Goal: Information Seeking & Learning: Understand process/instructions

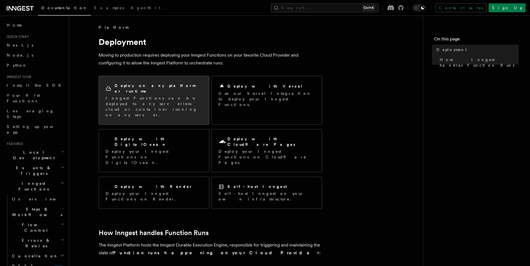
click at [170, 96] on p "Inngest Functions can be deployed to any serverless cloud or container running …" at bounding box center [154, 107] width 97 height 22
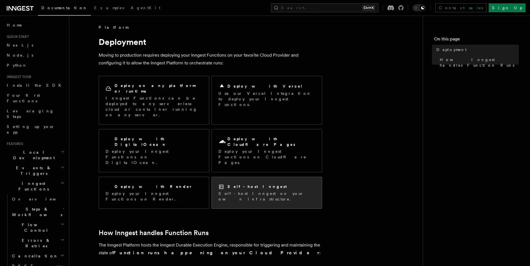
click at [256, 184] on h2 "Self-host Inngest" at bounding box center [256, 187] width 59 height 6
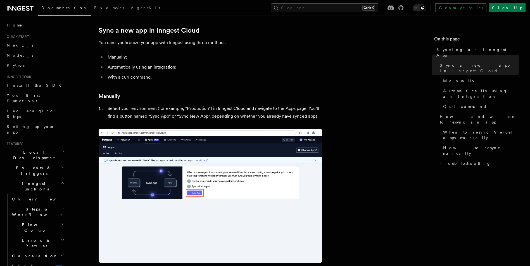
scroll to position [58, 0]
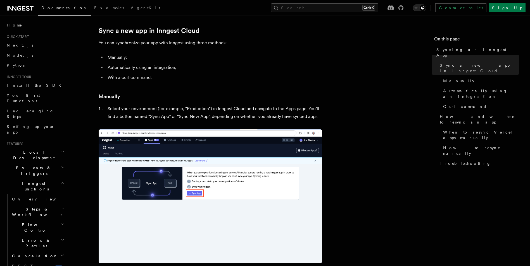
click at [223, 108] on li "Select your environment (for example, "Production") in Inngest Cloud and naviga…" at bounding box center [214, 113] width 216 height 16
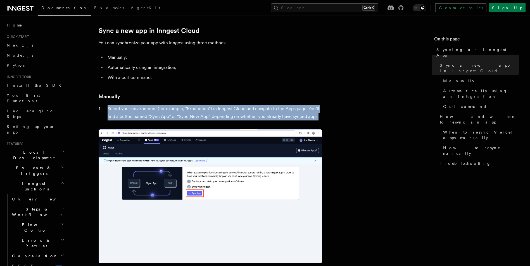
click at [223, 108] on li "Select your environment (for example, "Production") in Inngest Cloud and naviga…" at bounding box center [214, 113] width 216 height 16
drag, startPoint x: 223, startPoint y: 108, endPoint x: 226, endPoint y: 109, distance: 3.5
click at [226, 109] on li "Select your environment (for example, "Production") in Inngest Cloud and naviga…" at bounding box center [214, 113] width 216 height 16
drag, startPoint x: 226, startPoint y: 109, endPoint x: 325, endPoint y: 116, distance: 99.4
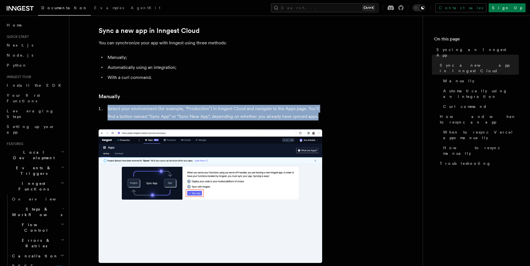
drag, startPoint x: 325, startPoint y: 116, endPoint x: 175, endPoint y: 108, distance: 150.4
drag, startPoint x: 175, startPoint y: 108, endPoint x: 172, endPoint y: 110, distance: 3.9
click at [172, 110] on li "Select your environment (for example, "Production") in Inngest Cloud and naviga…" at bounding box center [214, 113] width 216 height 16
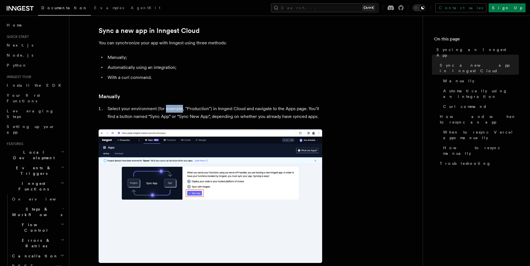
click at [172, 110] on li "Select your environment (for example, "Production") in Inngest Cloud and naviga…" at bounding box center [214, 113] width 216 height 16
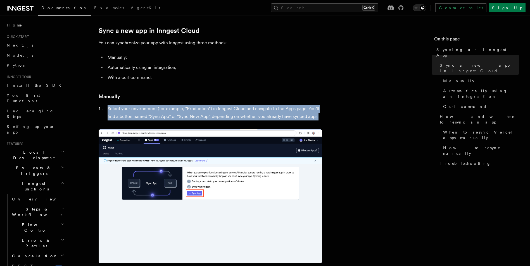
click at [172, 110] on li "Select your environment (for example, "Production") in Inngest Cloud and naviga…" at bounding box center [214, 113] width 216 height 16
drag, startPoint x: 172, startPoint y: 110, endPoint x: 195, endPoint y: 113, distance: 23.3
click at [195, 113] on li "Select your environment (for example, "Production") in Inngest Cloud and naviga…" at bounding box center [214, 113] width 216 height 16
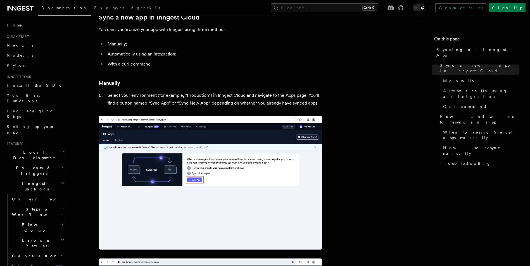
scroll to position [0, 0]
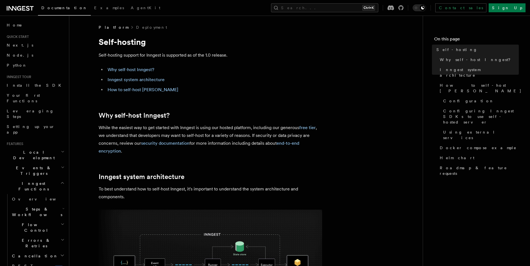
click at [190, 130] on p "While the easiest way to get started with Inngest is using our hosted platform,…" at bounding box center [210, 139] width 223 height 31
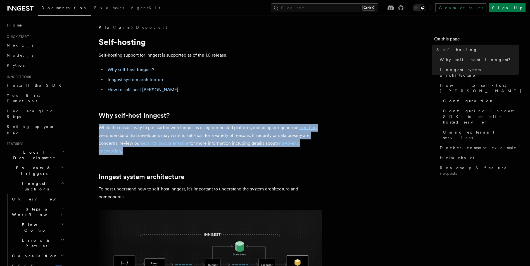
click at [190, 130] on p "While the easiest way to get started with Inngest is using our hosted platform,…" at bounding box center [210, 139] width 223 height 31
drag, startPoint x: 190, startPoint y: 130, endPoint x: 220, endPoint y: 127, distance: 30.1
click at [220, 127] on p "While the easiest way to get started with Inngest is using our hosted platform,…" at bounding box center [210, 139] width 223 height 31
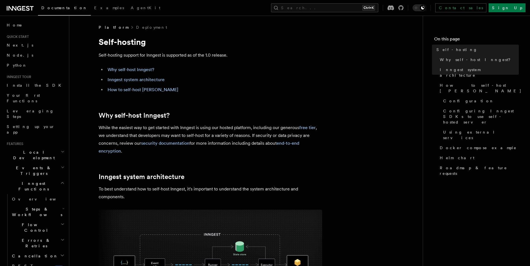
click at [270, 127] on p "While the easiest way to get started with Inngest is using our hosted platform,…" at bounding box center [210, 139] width 223 height 31
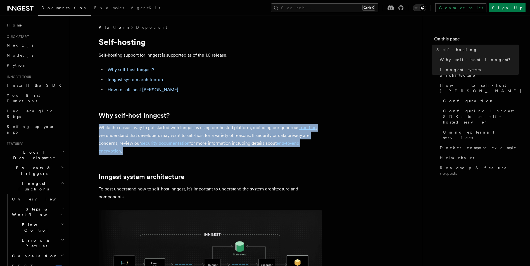
drag, startPoint x: 270, startPoint y: 127, endPoint x: 154, endPoint y: 131, distance: 116.0
click at [154, 131] on p "While the easiest way to get started with Inngest is using our hosted platform,…" at bounding box center [210, 139] width 223 height 31
click at [103, 135] on p "While the easiest way to get started with Inngest is using our hosted platform,…" at bounding box center [210, 139] width 223 height 31
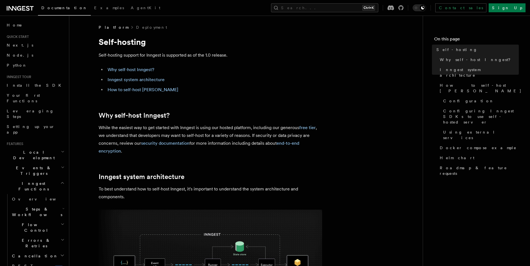
click at [99, 135] on p "While the easiest way to get started with Inngest is using our hosted platform,…" at bounding box center [210, 139] width 223 height 31
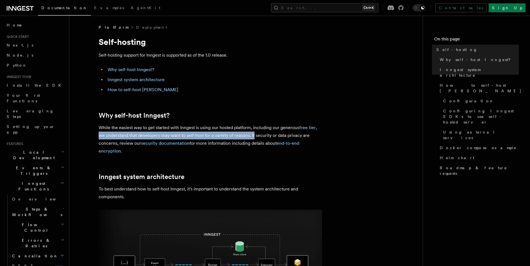
drag, startPoint x: 99, startPoint y: 135, endPoint x: 254, endPoint y: 137, distance: 154.5
click at [252, 137] on p "While the easiest way to get started with Inngest is using our hosted platform,…" at bounding box center [210, 139] width 223 height 31
click at [252, 134] on p "While the easiest way to get started with Inngest is using our hosted platform,…" at bounding box center [210, 139] width 223 height 31
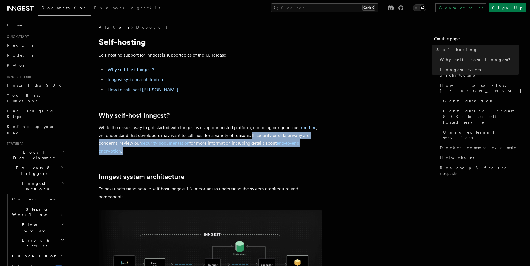
drag, startPoint x: 252, startPoint y: 134, endPoint x: 251, endPoint y: 149, distance: 15.4
click at [251, 149] on p "While the easiest way to get started with Inngest is using our hosted platform,…" at bounding box center [210, 139] width 223 height 31
click at [169, 152] on p "While the easiest way to get started with Inngest is using our hosted platform,…" at bounding box center [210, 139] width 223 height 31
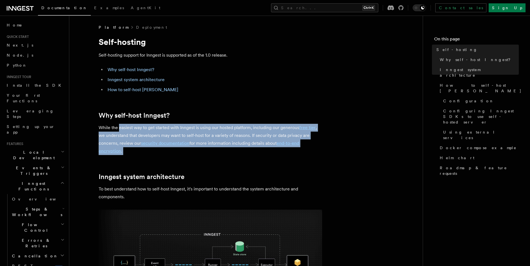
drag, startPoint x: 169, startPoint y: 152, endPoint x: 123, endPoint y: 125, distance: 53.7
click at [123, 125] on p "While the easiest way to get started with Inngest is using our hosted platform,…" at bounding box center [210, 139] width 223 height 31
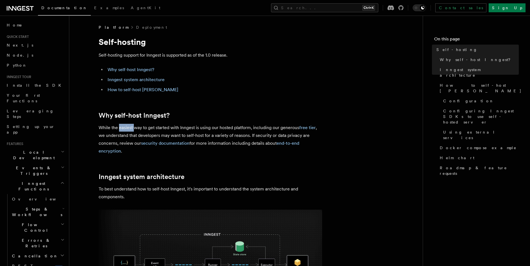
click at [123, 125] on p "While the easiest way to get started with Inngest is using our hosted platform,…" at bounding box center [210, 139] width 223 height 31
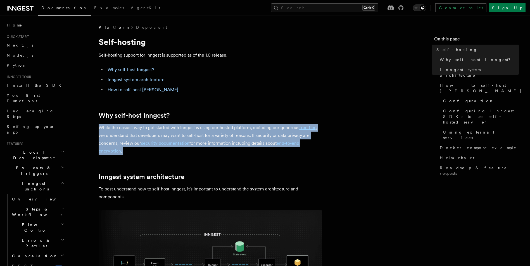
click at [123, 125] on p "While the easiest way to get started with Inngest is using our hosted platform,…" at bounding box center [210, 139] width 223 height 31
drag, startPoint x: 123, startPoint y: 125, endPoint x: 225, endPoint y: 149, distance: 105.3
click at [225, 149] on p "While the easiest way to get started with Inngest is using our hosted platform,…" at bounding box center [210, 139] width 223 height 31
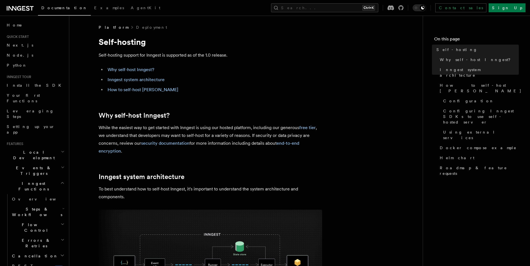
click at [225, 149] on p "While the easiest way to get started with Inngest is using our hosted platform,…" at bounding box center [210, 139] width 223 height 31
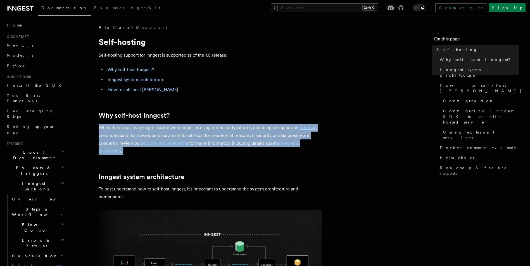
click at [225, 149] on p "While the easiest way to get started with Inngest is using our hosted platform,…" at bounding box center [210, 139] width 223 height 31
drag, startPoint x: 225, startPoint y: 149, endPoint x: 267, endPoint y: 144, distance: 41.6
click at [267, 144] on p "While the easiest way to get started with Inngest is using our hosted platform,…" at bounding box center [210, 139] width 223 height 31
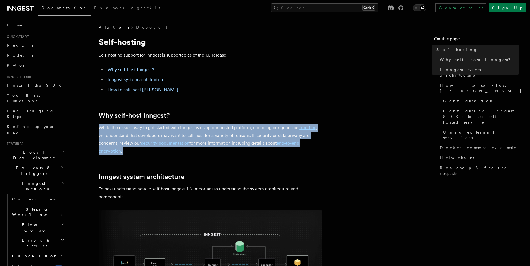
drag, startPoint x: 267, startPoint y: 144, endPoint x: 191, endPoint y: 145, distance: 75.4
click at [191, 145] on p "While the easiest way to get started with Inngest is using our hosted platform,…" at bounding box center [210, 139] width 223 height 31
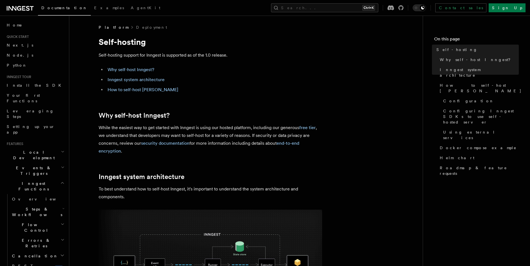
click at [225, 144] on p "While the easiest way to get started with Inngest is using our hosted platform,…" at bounding box center [210, 139] width 223 height 31
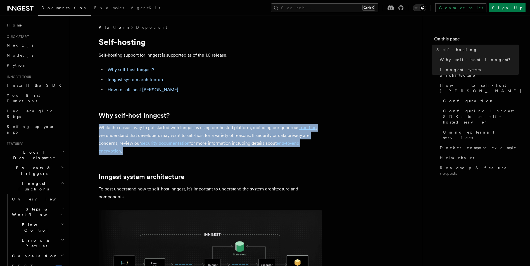
click at [225, 144] on p "While the easiest way to get started with Inngest is using our hosted platform,…" at bounding box center [210, 139] width 223 height 31
drag, startPoint x: 225, startPoint y: 144, endPoint x: 220, endPoint y: 150, distance: 7.6
click at [220, 150] on p "While the easiest way to get started with Inngest is using our hosted platform,…" at bounding box center [210, 139] width 223 height 31
drag, startPoint x: 220, startPoint y: 150, endPoint x: 90, endPoint y: 112, distance: 135.2
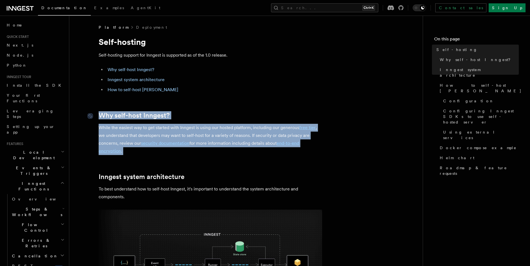
drag, startPoint x: 90, startPoint y: 112, endPoint x: 105, endPoint y: 115, distance: 15.1
click at [105, 115] on link "Why self-host Inngest?" at bounding box center [134, 116] width 71 height 8
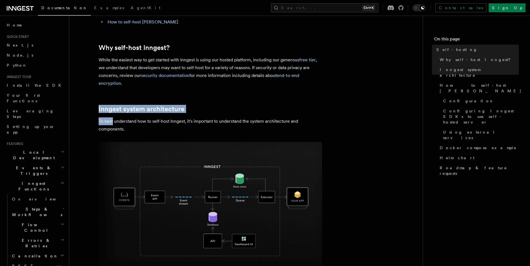
scroll to position [85, 0]
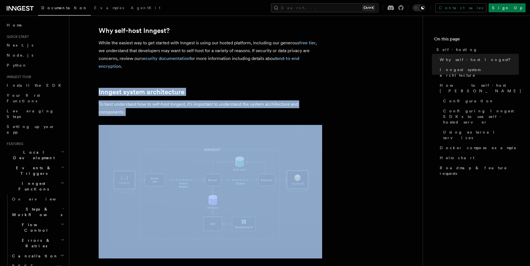
drag, startPoint x: 105, startPoint y: 115, endPoint x: 128, endPoint y: 120, distance: 23.7
drag, startPoint x: 128, startPoint y: 120, endPoint x: 119, endPoint y: 118, distance: 9.4
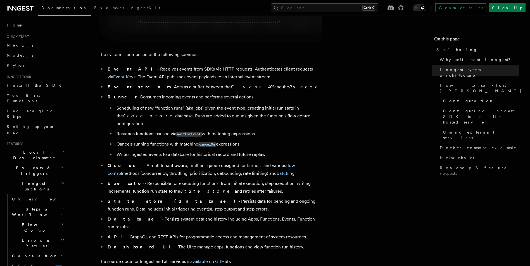
scroll to position [308, 0]
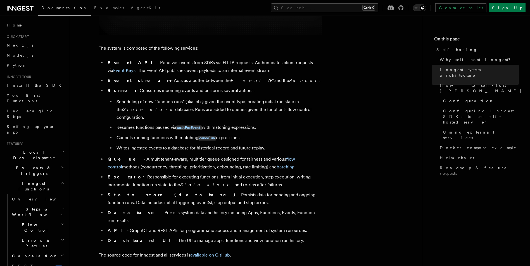
click at [213, 102] on li "Scheduling of new “function runs” (aka jobs) given the event type, creating ini…" at bounding box center [218, 109] width 207 height 23
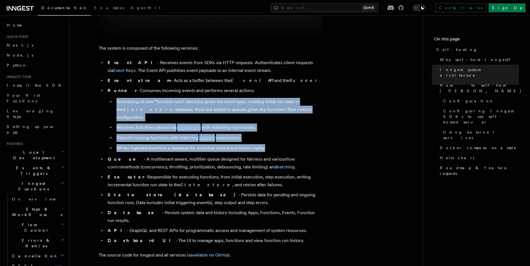
drag, startPoint x: 213, startPoint y: 102, endPoint x: 265, endPoint y: 138, distance: 63.5
click at [265, 138] on ul "Scheduling of new “function runs” (aka jobs) given the event type, creating ini…" at bounding box center [215, 125] width 214 height 54
drag, startPoint x: 265, startPoint y: 138, endPoint x: 311, endPoint y: 138, distance: 46.1
click at [311, 144] on li "Writes ingested events to a database for historical record and future replay." at bounding box center [218, 148] width 207 height 8
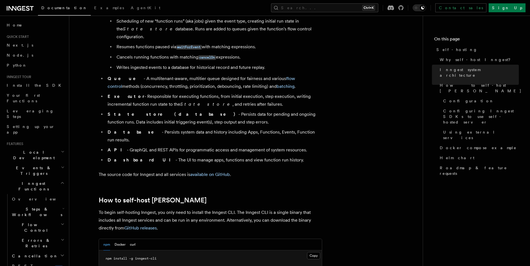
scroll to position [392, 0]
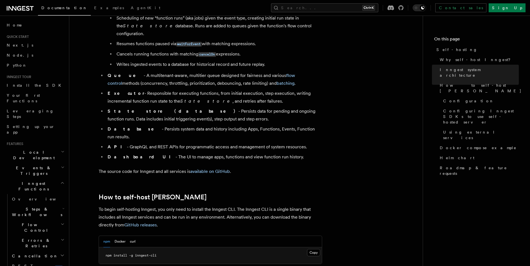
click at [117, 73] on strong "Queue" at bounding box center [126, 75] width 36 height 5
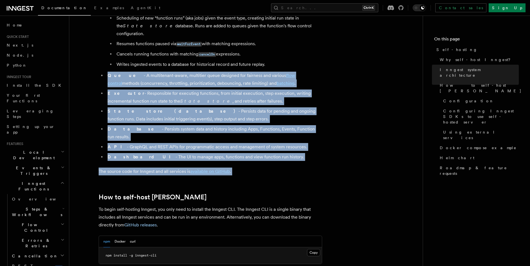
drag, startPoint x: 117, startPoint y: 65, endPoint x: 301, endPoint y: 151, distance: 202.8
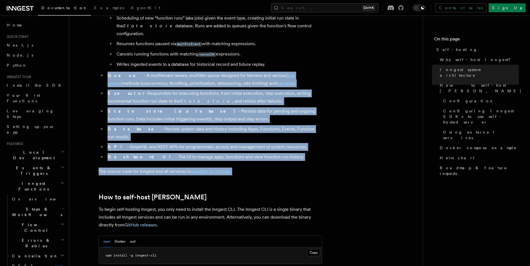
drag, startPoint x: 301, startPoint y: 151, endPoint x: 131, endPoint y: 67, distance: 189.3
drag, startPoint x: 131, startPoint y: 67, endPoint x: 128, endPoint y: 67, distance: 3.4
click at [128, 72] on li "Queue - A multitenant-aware, multitier queue designed for fairness and various …" at bounding box center [214, 80] width 216 height 16
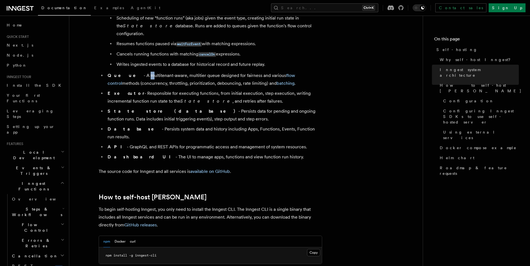
click at [128, 72] on li "Queue - A multitenant-aware, multitier queue designed for fairness and various …" at bounding box center [214, 80] width 216 height 16
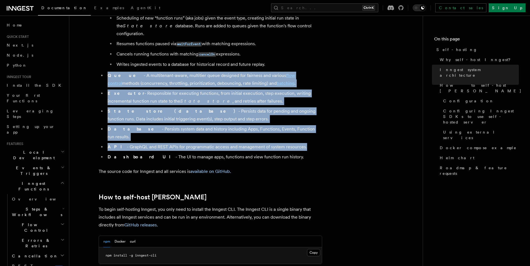
drag, startPoint x: 128, startPoint y: 67, endPoint x: 290, endPoint y: 130, distance: 174.3
click at [290, 130] on ul "Event API - Receives events from SDKs via HTTP requests. Authenticates client r…" at bounding box center [210, 68] width 223 height 186
drag, startPoint x: 290, startPoint y: 130, endPoint x: 294, endPoint y: 133, distance: 4.8
click at [294, 143] on li "API - GraphQL and REST APIs for programmatic access and management of system re…" at bounding box center [214, 147] width 216 height 8
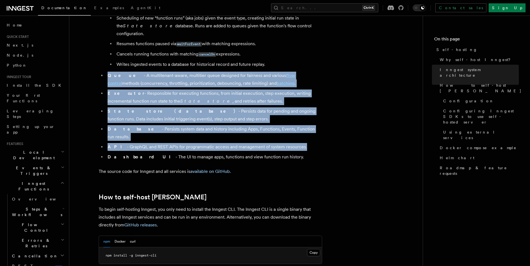
drag, startPoint x: 294, startPoint y: 133, endPoint x: 120, endPoint y: 67, distance: 186.7
click at [120, 67] on ul "Event API - Receives events from SDKs via HTTP requests. Authenticates client r…" at bounding box center [210, 68] width 223 height 186
drag, startPoint x: 120, startPoint y: 67, endPoint x: 113, endPoint y: 68, distance: 6.5
click at [113, 73] on strong "Queue" at bounding box center [126, 75] width 36 height 5
drag, startPoint x: 113, startPoint y: 68, endPoint x: 286, endPoint y: 130, distance: 184.0
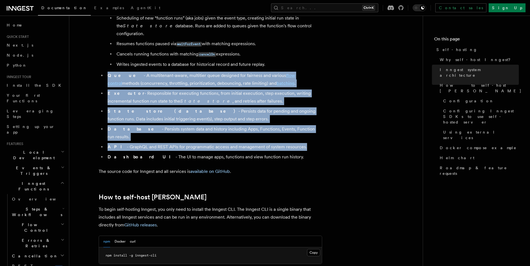
click at [286, 130] on ul "Event API - Receives events from SDKs via HTTP requests. Authenticates client r…" at bounding box center [210, 68] width 223 height 186
drag, startPoint x: 286, startPoint y: 130, endPoint x: 292, endPoint y: 129, distance: 6.2
click at [292, 143] on li "API - GraphQL and REST APIs for programmatic access and management of system re…" at bounding box center [214, 147] width 216 height 8
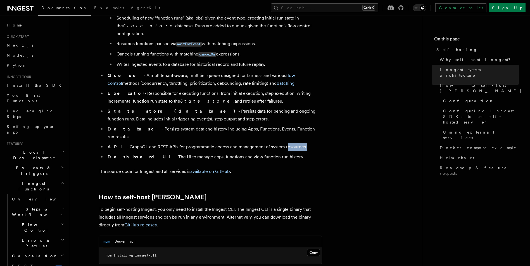
click at [292, 143] on li "API - GraphQL and REST APIs for programmatic access and management of system re…" at bounding box center [214, 147] width 216 height 8
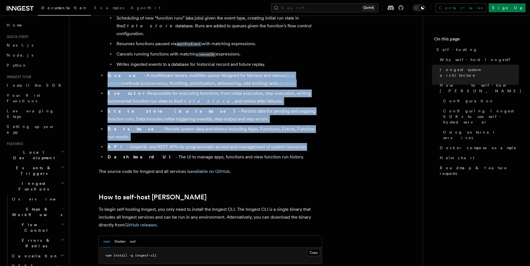
drag, startPoint x: 292, startPoint y: 129, endPoint x: 118, endPoint y: 65, distance: 185.9
click at [118, 65] on ul "Event API - Receives events from SDKs via HTTP requests. Authenticates client r…" at bounding box center [210, 68] width 223 height 186
drag, startPoint x: 118, startPoint y: 65, endPoint x: 116, endPoint y: 68, distance: 3.3
click at [116, 73] on strong "Queue" at bounding box center [126, 75] width 36 height 5
drag, startPoint x: 116, startPoint y: 68, endPoint x: 299, endPoint y: 131, distance: 193.0
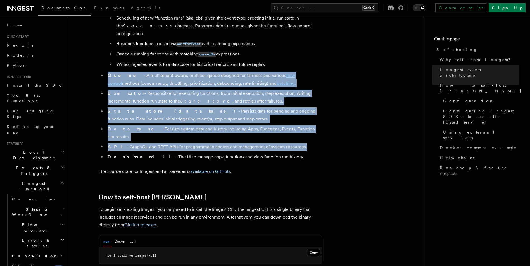
click at [299, 131] on ul "Event API - Receives events from SDKs via HTTP requests. Authenticates client r…" at bounding box center [210, 68] width 223 height 186
click at [299, 143] on li "API - GraphQL and REST APIs for programmatic access and management of system re…" at bounding box center [214, 147] width 216 height 8
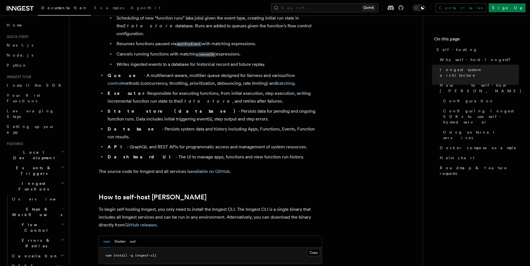
click at [292, 143] on li "API - GraphQL and REST APIs for programmatic access and management of system re…" at bounding box center [214, 147] width 216 height 8
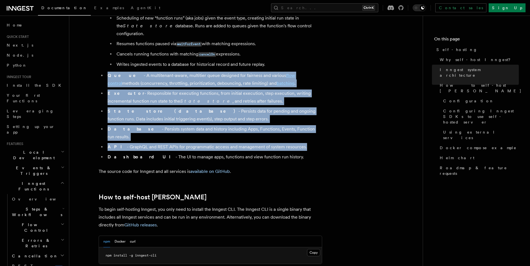
drag, startPoint x: 292, startPoint y: 130, endPoint x: 141, endPoint y: 72, distance: 161.8
click at [141, 72] on ul "Event API - Receives events from SDKs via HTTP requests. Authenticates client r…" at bounding box center [210, 68] width 223 height 186
drag, startPoint x: 141, startPoint y: 72, endPoint x: 124, endPoint y: 69, distance: 17.6
click at [124, 72] on li "Queue - A multitenant-aware, multitier queue designed for fairness and various …" at bounding box center [214, 80] width 216 height 16
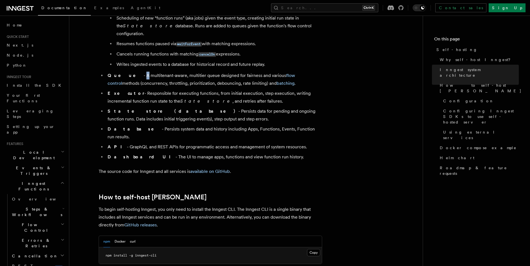
click at [124, 72] on li "Queue - A multitenant-aware, multitier queue designed for fairness and various …" at bounding box center [214, 80] width 216 height 16
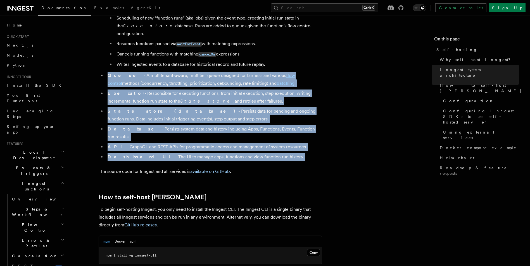
drag, startPoint x: 124, startPoint y: 69, endPoint x: 283, endPoint y: 137, distance: 173.3
click at [283, 137] on ul "Event API - Receives events from SDKs via HTTP requests. Authenticates client r…" at bounding box center [210, 68] width 223 height 186
click at [273, 153] on li "Dashboard UI - The UI to manage apps, functions and view function run history." at bounding box center [214, 157] width 216 height 8
drag, startPoint x: 273, startPoint y: 141, endPoint x: 105, endPoint y: 68, distance: 183.3
click at [105, 68] on ul "Event API - Receives events from SDKs via HTTP requests. Authenticates client r…" at bounding box center [210, 68] width 223 height 186
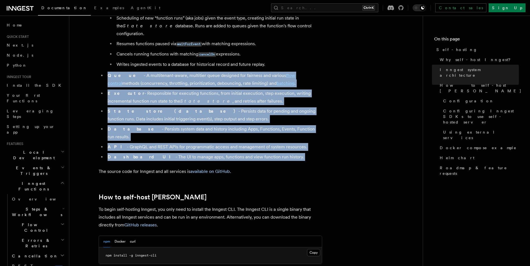
drag, startPoint x: 105, startPoint y: 68, endPoint x: 109, endPoint y: 68, distance: 3.9
click at [108, 73] on strong "Queue" at bounding box center [126, 75] width 36 height 5
click at [109, 73] on strong "Queue" at bounding box center [126, 75] width 36 height 5
drag, startPoint x: 109, startPoint y: 68, endPoint x: 268, endPoint y: 142, distance: 175.4
click at [268, 142] on ul "Event API - Receives events from SDKs via HTTP requests. Authenticates client r…" at bounding box center [210, 68] width 223 height 186
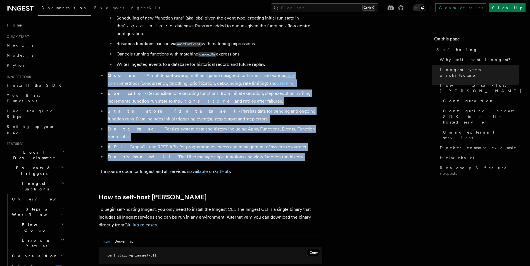
click at [268, 153] on li "Dashboard UI - The UI to manage apps, functions and view function run history." at bounding box center [214, 157] width 216 height 8
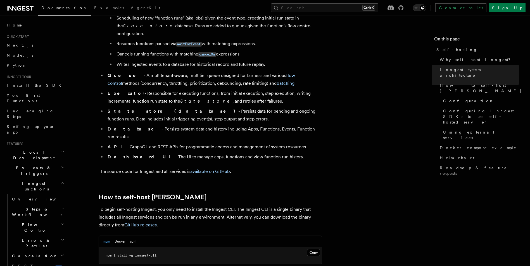
scroll to position [364, 0]
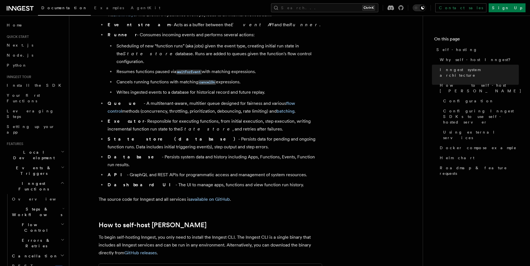
click at [108, 101] on strong "Queue" at bounding box center [126, 103] width 36 height 5
drag, startPoint x: 108, startPoint y: 94, endPoint x: 294, endPoint y: 161, distance: 198.1
click at [294, 161] on ul "Event API - Receives events from SDKs via HTTP requests. Authenticates client r…" at bounding box center [210, 96] width 223 height 186
drag, startPoint x: 294, startPoint y: 161, endPoint x: 302, endPoint y: 161, distance: 8.7
click at [302, 171] on li "API - GraphQL and REST APIs for programmatic access and management of system re…" at bounding box center [214, 175] width 216 height 8
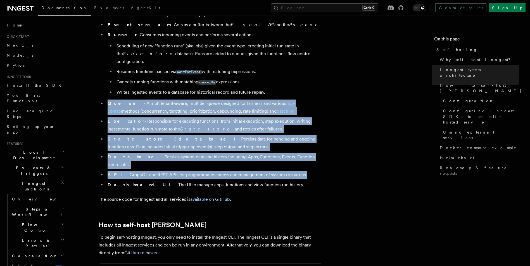
drag, startPoint x: 302, startPoint y: 161, endPoint x: 109, endPoint y: 95, distance: 204.8
click at [109, 95] on ul "Event API - Receives events from SDKs via HTTP requests. Authenticates client r…" at bounding box center [210, 96] width 223 height 186
click at [108, 101] on strong "Queue" at bounding box center [126, 103] width 36 height 5
drag, startPoint x: 108, startPoint y: 95, endPoint x: 328, endPoint y: 155, distance: 227.6
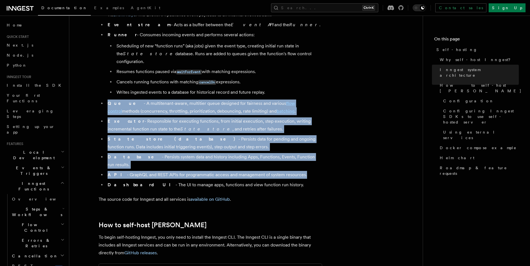
drag, startPoint x: 328, startPoint y: 155, endPoint x: 323, endPoint y: 158, distance: 6.0
click at [277, 171] on li "API - GraphQL and REST APIs for programmatic access and management of system re…" at bounding box center [214, 175] width 216 height 8
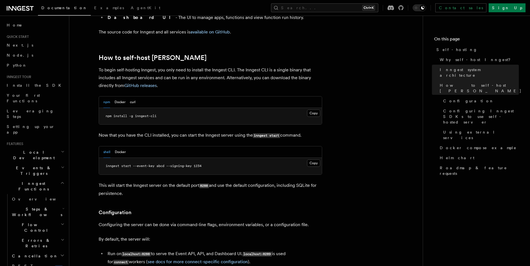
scroll to position [560, 0]
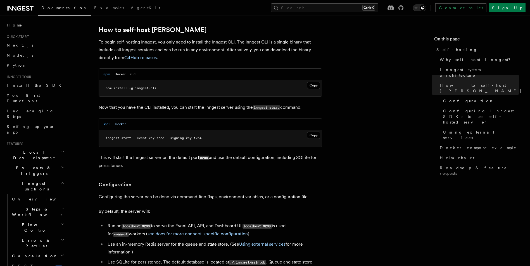
click at [120, 119] on button "Docker" at bounding box center [120, 124] width 11 height 11
click at [272, 154] on p "This will start the Inngest server on the default port 8288 and use the default…" at bounding box center [210, 162] width 223 height 16
drag, startPoint x: 301, startPoint y: 121, endPoint x: 315, endPoint y: 127, distance: 14.9
click at [315, 130] on pre "docker run -p 8288:8288 -p 8289:8289 -e INNGEST_EVENT_KEY=abcd -e INNGEST_SIGNI…" at bounding box center [210, 138] width 223 height 17
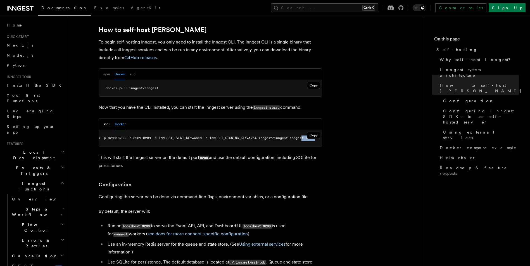
drag, startPoint x: 315, startPoint y: 127, endPoint x: 309, endPoint y: 126, distance: 6.2
click at [309, 130] on pre "docker run -p 8288:8288 -p 8289:8289 -e INNGEST_EVENT_KEY=abcd -e INNGEST_SIGNI…" at bounding box center [210, 138] width 223 height 17
drag, startPoint x: 309, startPoint y: 126, endPoint x: 306, endPoint y: 143, distance: 17.0
click at [306, 154] on p "This will start the Inngest server on the default port 8288 and use the default…" at bounding box center [210, 162] width 223 height 16
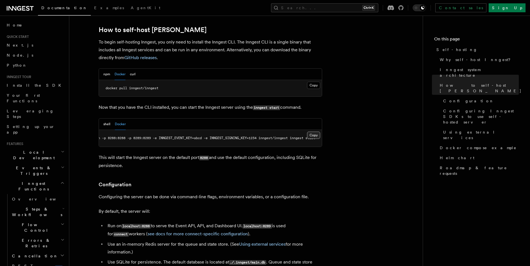
click at [309, 132] on button "Copy Copied" at bounding box center [313, 135] width 13 height 7
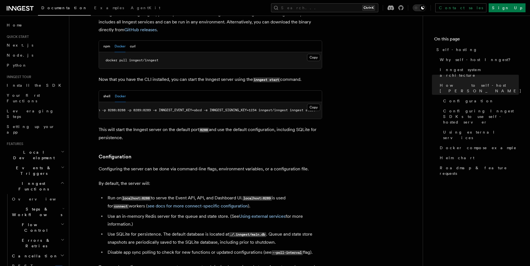
click at [267, 128] on p "This will start the Inngest server on the default port 8288 and use the default…" at bounding box center [210, 134] width 223 height 16
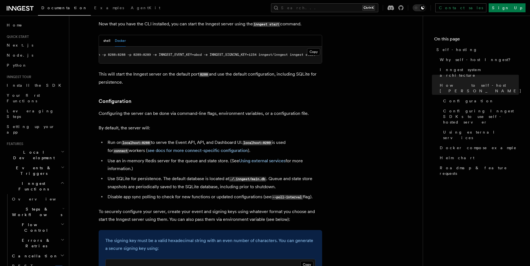
scroll to position [643, 0]
click at [190, 109] on p "Configuring the server can be done via command-line flags, environment variable…" at bounding box center [210, 113] width 223 height 8
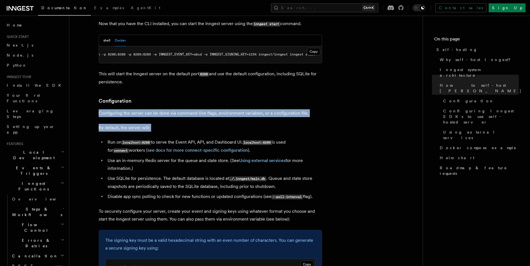
drag, startPoint x: 190, startPoint y: 102, endPoint x: 191, endPoint y: 114, distance: 12.0
drag, startPoint x: 191, startPoint y: 114, endPoint x: 250, endPoint y: 102, distance: 61.0
click at [250, 109] on p "Configuring the server can be done via command-line flags, environment variable…" at bounding box center [210, 113] width 223 height 8
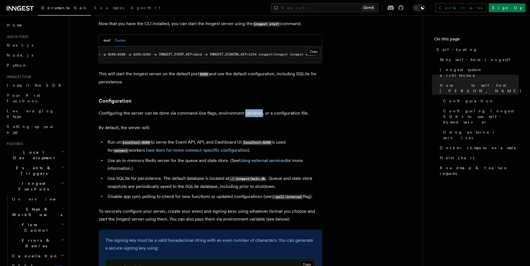
click at [250, 109] on p "Configuring the server can be done via command-line flags, environment variable…" at bounding box center [210, 113] width 223 height 8
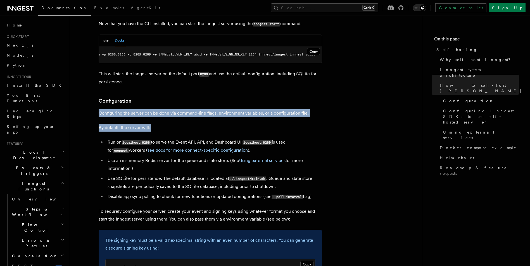
drag, startPoint x: 250, startPoint y: 102, endPoint x: 242, endPoint y: 111, distance: 12.0
drag, startPoint x: 242, startPoint y: 111, endPoint x: 203, endPoint y: 106, distance: 39.7
click at [203, 109] on p "Configuring the server can be done via command-line flags, environment variable…" at bounding box center [210, 113] width 223 height 8
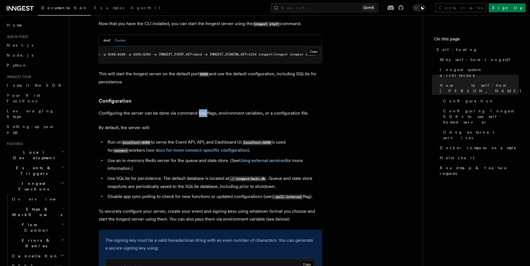
click at [203, 109] on p "Configuring the server can be done via command-line flags, environment variable…" at bounding box center [210, 113] width 223 height 8
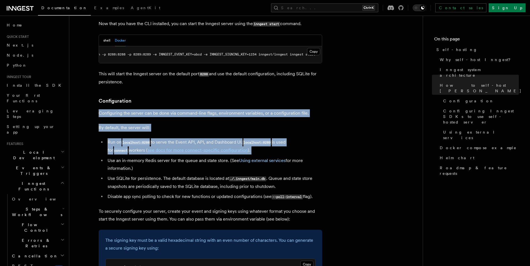
drag, startPoint x: 203, startPoint y: 106, endPoint x: 199, endPoint y: 132, distance: 26.3
drag, startPoint x: 199, startPoint y: 132, endPoint x: 252, endPoint y: 134, distance: 54.0
click at [252, 139] on li "Run on localhost:8288 to serve the Event API, API, and Dashboard UI. localhost:…" at bounding box center [214, 147] width 216 height 16
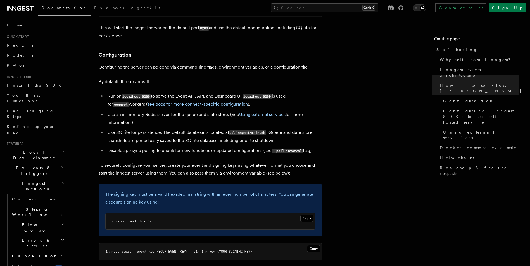
scroll to position [699, 0]
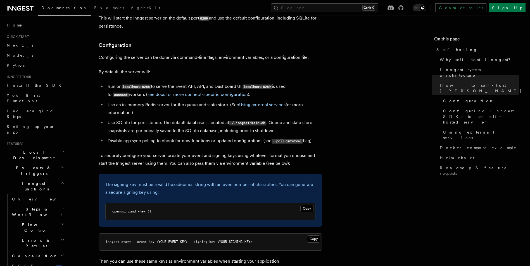
click at [164, 101] on li "Use an in-memory Redis server for the queue and state store. (See Using externa…" at bounding box center [214, 109] width 216 height 16
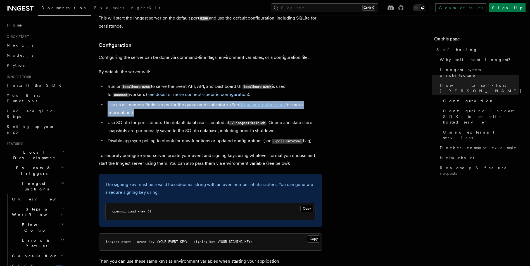
drag, startPoint x: 164, startPoint y: 91, endPoint x: 185, endPoint y: 98, distance: 22.2
click at [185, 101] on li "Use an in-memory Redis server for the queue and state store. (See Using externa…" at bounding box center [214, 109] width 216 height 16
drag, startPoint x: 185, startPoint y: 98, endPoint x: 181, endPoint y: 96, distance: 4.6
click at [181, 101] on li "Use an in-memory Redis server for the queue and state store. (See Using externa…" at bounding box center [214, 109] width 216 height 16
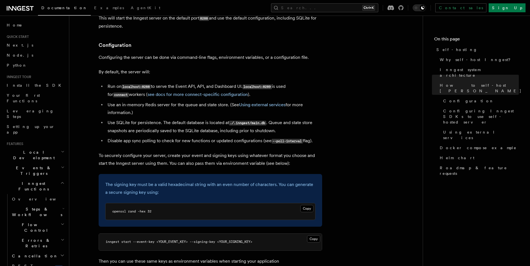
click at [172, 101] on li "Use an in-memory Redis server for the queue and state store. (See Using externa…" at bounding box center [214, 109] width 216 height 16
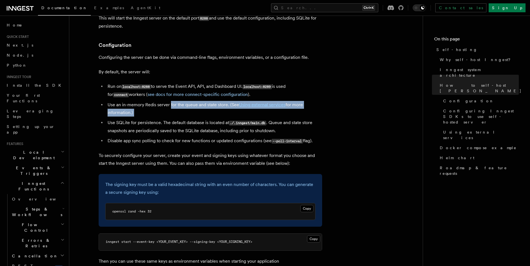
drag, startPoint x: 172, startPoint y: 93, endPoint x: 209, endPoint y: 103, distance: 38.2
click at [209, 103] on li "Use an in-memory Redis server for the queue and state store. (See Using externa…" at bounding box center [214, 109] width 216 height 16
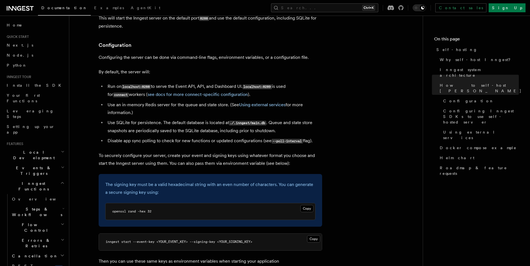
drag, startPoint x: 209, startPoint y: 103, endPoint x: 208, endPoint y: 106, distance: 3.7
click at [208, 106] on ul "Run on localhost:8288 to serve the Event API, API, and Dashboard UI. localhost:…" at bounding box center [210, 114] width 223 height 63
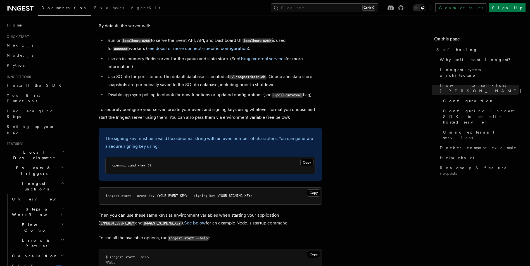
scroll to position [755, 0]
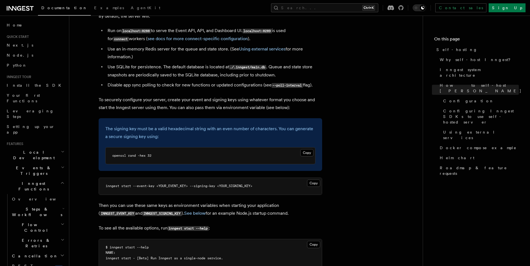
click at [167, 96] on p "To securely configure your server, create your event and signing keys using wha…" at bounding box center [210, 104] width 223 height 16
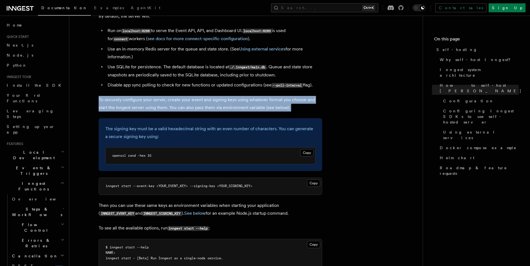
drag, startPoint x: 167, startPoint y: 87, endPoint x: 211, endPoint y: 94, distance: 45.0
click at [211, 96] on p "To securely configure your server, create your event and signing keys using wha…" at bounding box center [210, 104] width 223 height 16
drag, startPoint x: 211, startPoint y: 94, endPoint x: 283, endPoint y: 95, distance: 71.8
click at [283, 96] on p "To securely configure your server, create your event and signing keys using wha…" at bounding box center [210, 104] width 223 height 16
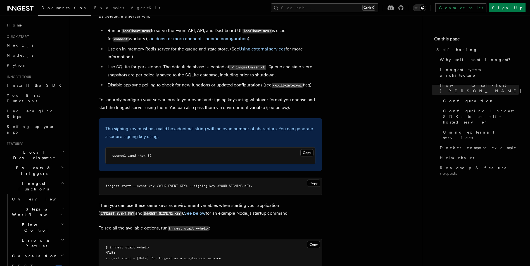
click at [283, 96] on p "To securely configure your server, create your event and signing keys using wha…" at bounding box center [210, 104] width 223 height 16
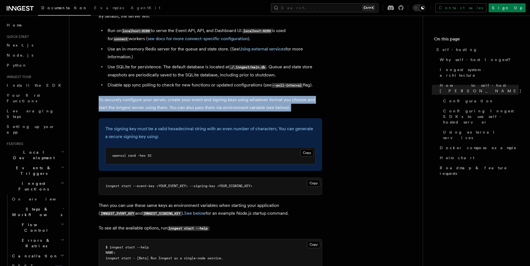
click at [283, 96] on p "To securely configure your server, create your event and signing keys using wha…" at bounding box center [210, 104] width 223 height 16
drag, startPoint x: 283, startPoint y: 95, endPoint x: 210, endPoint y: 95, distance: 73.4
click at [210, 96] on p "To securely configure your server, create your event and signing keys using wha…" at bounding box center [210, 104] width 223 height 16
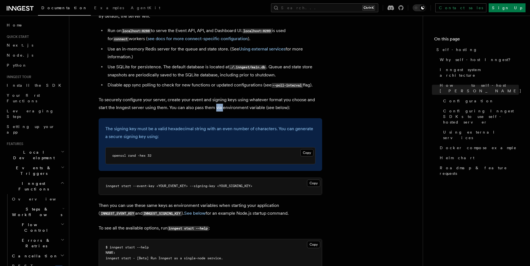
click at [210, 96] on p "To securely configure your server, create your event and signing keys using wha…" at bounding box center [210, 104] width 223 height 16
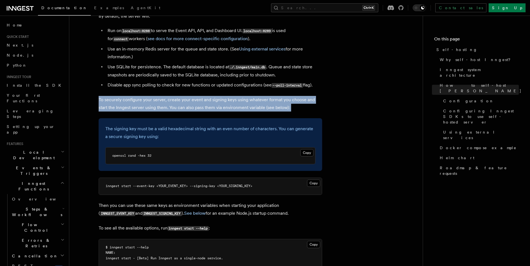
click at [210, 96] on p "To securely configure your server, create your event and signing keys using wha…" at bounding box center [210, 104] width 223 height 16
drag, startPoint x: 210, startPoint y: 95, endPoint x: 194, endPoint y: 97, distance: 15.8
click at [194, 97] on p "To securely configure your server, create your event and signing keys using wha…" at bounding box center [210, 104] width 223 height 16
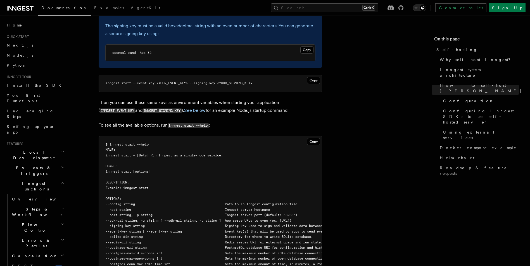
scroll to position [867, 0]
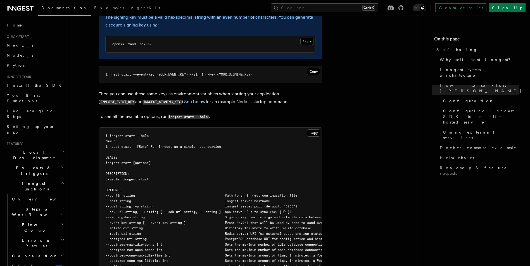
click at [260, 90] on p "Then you can use these same keys as environment variables when starting your ap…" at bounding box center [210, 98] width 223 height 16
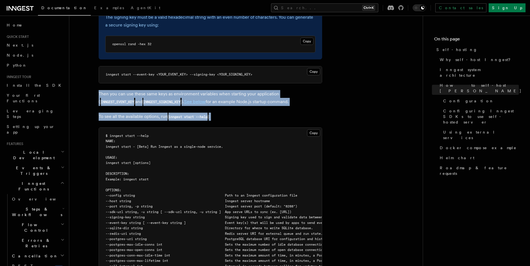
drag, startPoint x: 260, startPoint y: 85, endPoint x: 235, endPoint y: 107, distance: 33.2
drag, startPoint x: 235, startPoint y: 107, endPoint x: 216, endPoint y: 106, distance: 19.3
click at [216, 113] on p "To see all the available options, run inngest start --help :" at bounding box center [210, 117] width 223 height 8
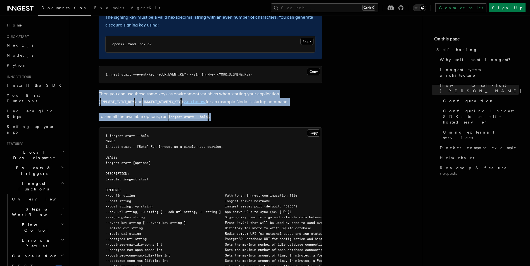
drag, startPoint x: 216, startPoint y: 106, endPoint x: 170, endPoint y: 80, distance: 52.7
drag, startPoint x: 170, startPoint y: 80, endPoint x: 168, endPoint y: 84, distance: 4.7
click at [168, 90] on p "Then you can use these same keys as environment variables when starting your ap…" at bounding box center [210, 98] width 223 height 16
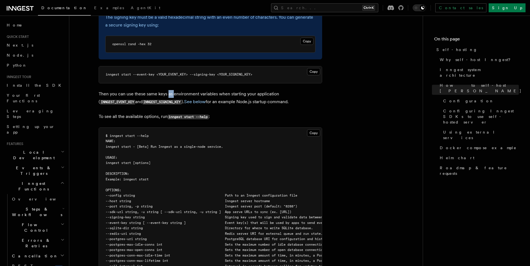
click at [168, 90] on p "Then you can use these same keys as environment variables when starting your ap…" at bounding box center [210, 98] width 223 height 16
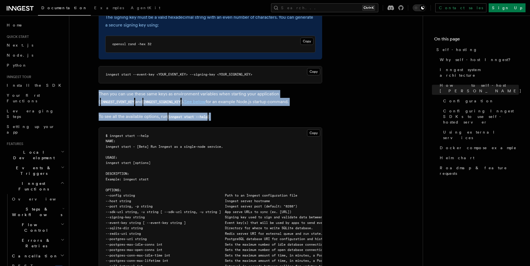
drag, startPoint x: 168, startPoint y: 84, endPoint x: 213, endPoint y: 104, distance: 49.4
click at [214, 113] on p "To see all the available options, run inngest start --help :" at bounding box center [210, 117] width 223 height 8
drag, startPoint x: 214, startPoint y: 104, endPoint x: 220, endPoint y: 106, distance: 6.4
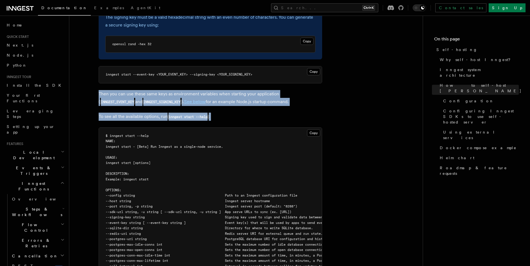
click at [220, 113] on p "To see all the available options, run inngest start --help :" at bounding box center [210, 117] width 223 height 8
drag, startPoint x: 220, startPoint y: 106, endPoint x: 174, endPoint y: 77, distance: 54.3
drag, startPoint x: 174, startPoint y: 77, endPoint x: 198, endPoint y: 83, distance: 25.2
click at [198, 90] on p "Then you can use these same keys as environment variables when starting your ap…" at bounding box center [210, 98] width 223 height 16
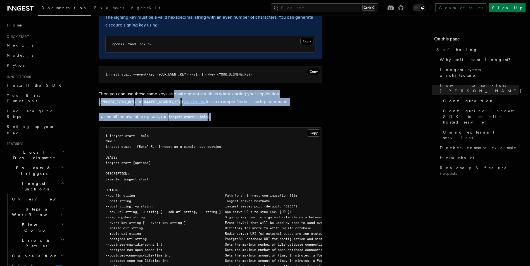
click at [198, 90] on p "Then you can use these same keys as environment variables when starting your ap…" at bounding box center [210, 98] width 223 height 16
drag, startPoint x: 198, startPoint y: 83, endPoint x: 245, endPoint y: 101, distance: 49.9
drag, startPoint x: 245, startPoint y: 101, endPoint x: 256, endPoint y: 103, distance: 11.7
click at [256, 113] on p "To see all the available options, run inngest start --help :" at bounding box center [210, 117] width 223 height 8
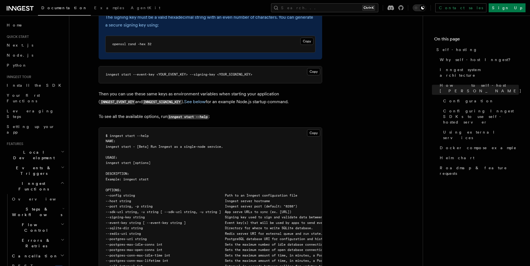
click at [290, 90] on p "Then you can use these same keys as environment variables when starting your ap…" at bounding box center [210, 98] width 223 height 16
click at [135, 100] on code "INNGEST_EVENT_KEY" at bounding box center [117, 102] width 35 height 5
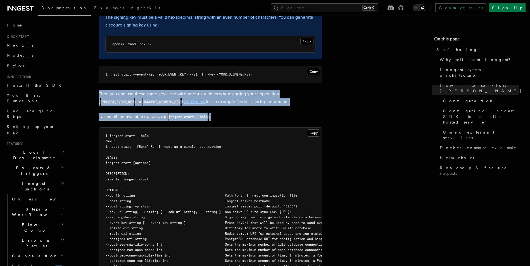
drag, startPoint x: 292, startPoint y: 81, endPoint x: 231, endPoint y: 99, distance: 64.3
drag, startPoint x: 231, startPoint y: 99, endPoint x: 215, endPoint y: 102, distance: 16.2
click at [215, 113] on p "To see all the available options, run inngest start --help :" at bounding box center [210, 117] width 223 height 8
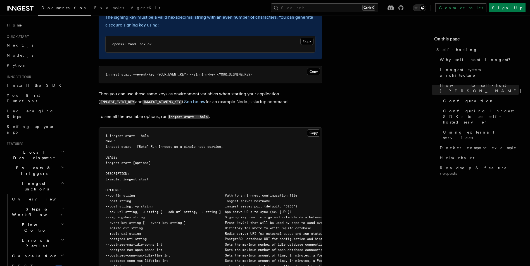
click at [215, 113] on p "To see all the available options, run inngest start --help :" at bounding box center [210, 117] width 223 height 8
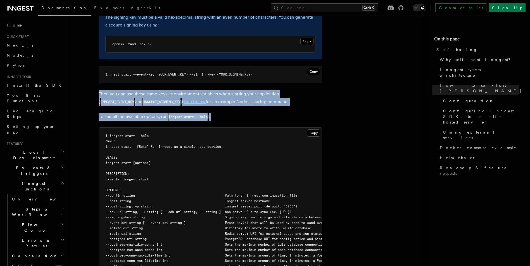
drag, startPoint x: 215, startPoint y: 102, endPoint x: 218, endPoint y: 83, distance: 19.8
click at [216, 90] on p "Then you can use these same keys as environment variables when starting your ap…" at bounding box center [210, 98] width 223 height 16
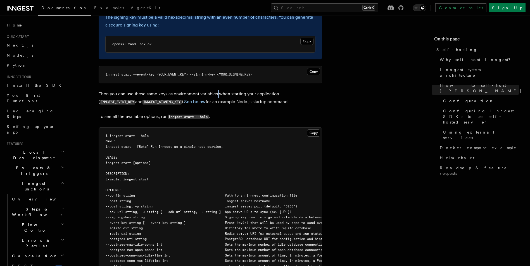
click at [216, 90] on p "Then you can use these same keys as environment variables when starting your ap…" at bounding box center [210, 98] width 223 height 16
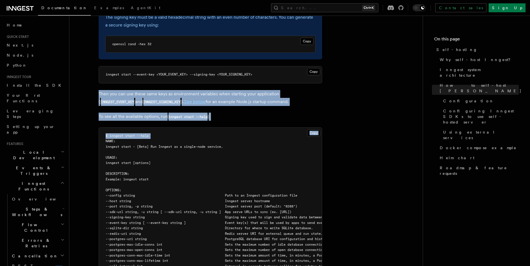
drag, startPoint x: 216, startPoint y: 83, endPoint x: 223, endPoint y: 111, distance: 28.7
drag, startPoint x: 223, startPoint y: 111, endPoint x: 220, endPoint y: 110, distance: 2.9
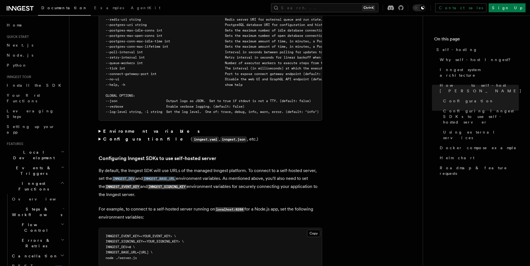
scroll to position [1090, 0]
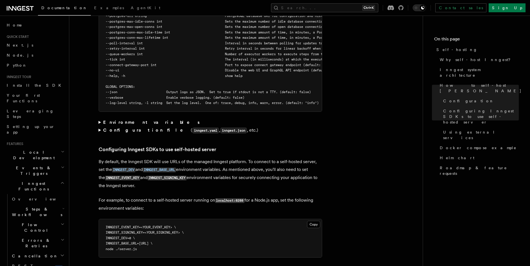
click at [117, 119] on summary "Environment variables" at bounding box center [210, 123] width 223 height 8
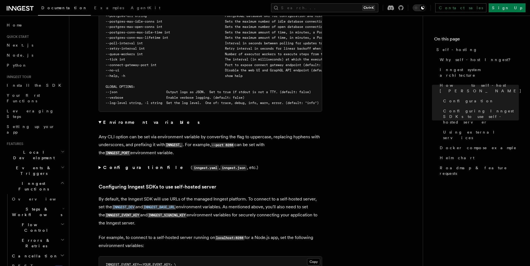
click at [118, 120] on strong "Environment variables" at bounding box center [151, 122] width 97 height 5
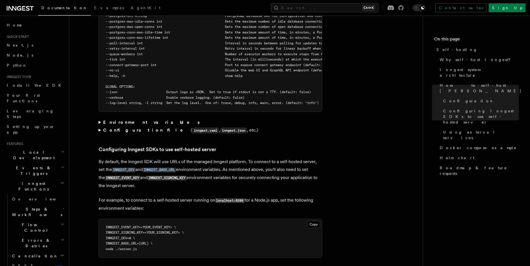
click at [118, 120] on strong "Environment variables" at bounding box center [151, 122] width 97 height 5
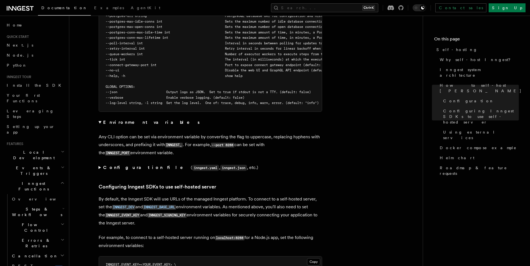
click at [125, 120] on strong "Environment variables" at bounding box center [151, 122] width 97 height 5
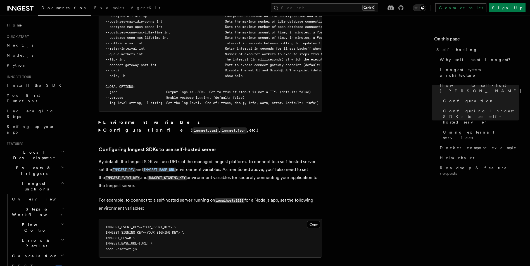
click at [128, 128] on strong "Configuration file" at bounding box center [147, 130] width 88 height 5
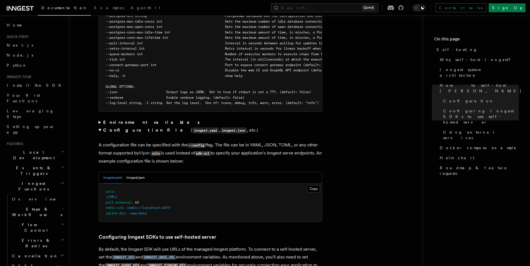
click at [128, 128] on strong "Configuration file" at bounding box center [147, 130] width 88 height 5
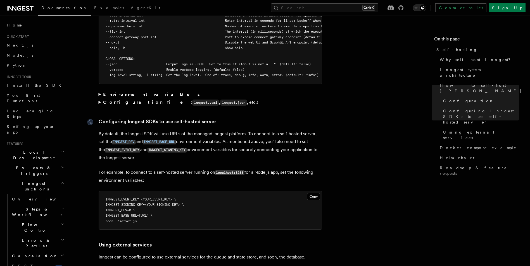
click at [123, 118] on link "Configuring Inngest SDKs to use self-hosted server" at bounding box center [158, 122] width 118 height 8
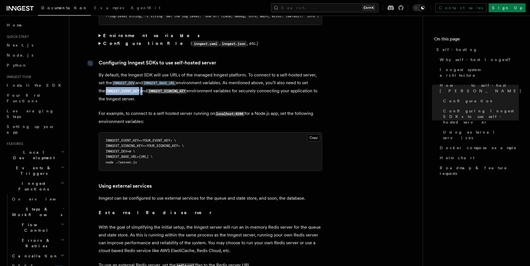
click at [123, 116] on article "Platform Deployment Self-hosting Self-hosting support for Inngest is supported …" at bounding box center [245, 40] width 335 height 2387
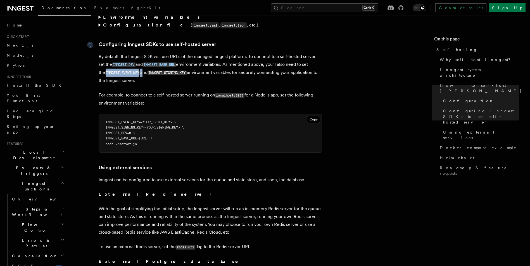
scroll to position [1202, 0]
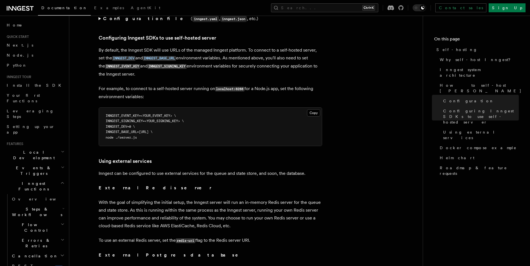
drag, startPoint x: 123, startPoint y: 116, endPoint x: 201, endPoint y: 116, distance: 77.9
click at [201, 116] on pre "INNGEST_EVENT_KEY=<YOUR_EVENT_KEY> \ INNGEST_SIGNING_KEY=<YOUR_SIGNING_KEY> \ I…" at bounding box center [210, 127] width 223 height 39
click at [200, 116] on pre "INNGEST_EVENT_KEY=<YOUR_EVENT_KEY> \ INNGEST_SIGNING_KEY=<YOUR_SIGNING_KEY> \ I…" at bounding box center [210, 127] width 223 height 39
drag, startPoint x: 200, startPoint y: 116, endPoint x: 181, endPoint y: 98, distance: 26.3
click at [181, 98] on article "Platform Deployment Self-hosting Self-hosting support for Inngest is supported …" at bounding box center [245, 16] width 335 height 2387
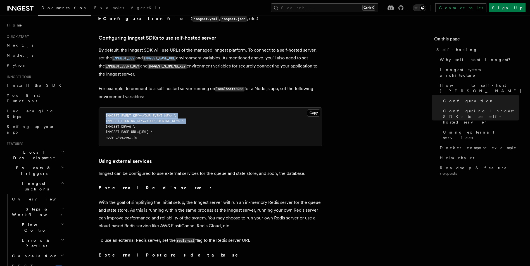
drag, startPoint x: 181, startPoint y: 98, endPoint x: 172, endPoint y: 111, distance: 16.4
click at [172, 111] on pre "INNGEST_EVENT_KEY=<YOUR_EVENT_KEY> \ INNGEST_SIGNING_KEY=<YOUR_SIGNING_KEY> \ I…" at bounding box center [210, 127] width 223 height 39
click at [172, 108] on pre "INNGEST_EVENT_KEY=<YOUR_EVENT_KEY> \ INNGEST_SIGNING_KEY=<YOUR_SIGNING_KEY> \ I…" at bounding box center [210, 127] width 223 height 39
drag, startPoint x: 172, startPoint y: 106, endPoint x: 166, endPoint y: 132, distance: 27.2
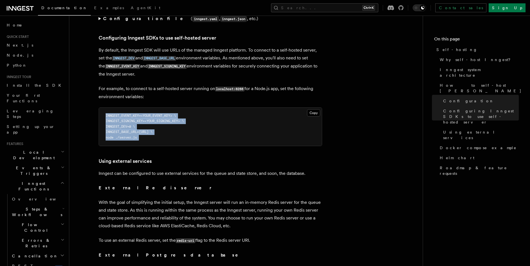
click at [166, 132] on pre "INNGEST_EVENT_KEY=<YOUR_EVENT_KEY> \ INNGEST_SIGNING_KEY=<YOUR_SIGNING_KEY> \ I…" at bounding box center [210, 127] width 223 height 39
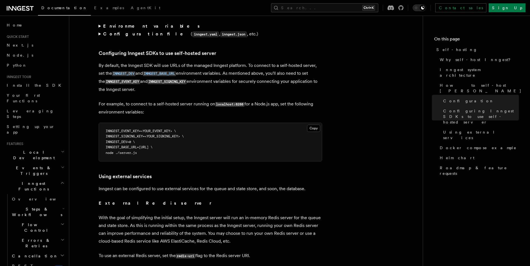
scroll to position [1174, 0]
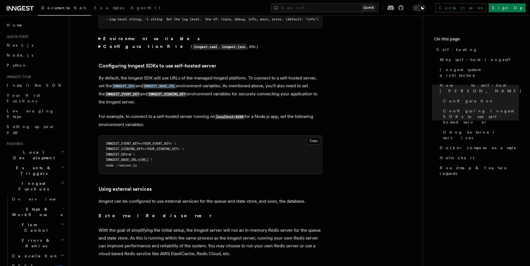
click at [165, 74] on p "By default, the Inngest SDK will use URLs of the managed Inngest platform. To c…" at bounding box center [210, 90] width 223 height 32
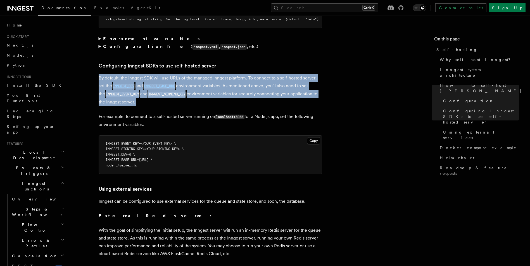
drag, startPoint x: 165, startPoint y: 69, endPoint x: 209, endPoint y: 86, distance: 47.0
click at [209, 86] on p "By default, the Inngest SDK will use URLs of the managed Inngest platform. To c…" at bounding box center [210, 90] width 223 height 32
drag, startPoint x: 209, startPoint y: 86, endPoint x: 231, endPoint y: 88, distance: 22.7
click at [231, 88] on p "By default, the Inngest SDK will use URLs of the managed Inngest platform. To c…" at bounding box center [210, 90] width 223 height 32
click at [198, 74] on p "By default, the Inngest SDK will use URLs of the managed Inngest platform. To c…" at bounding box center [210, 90] width 223 height 32
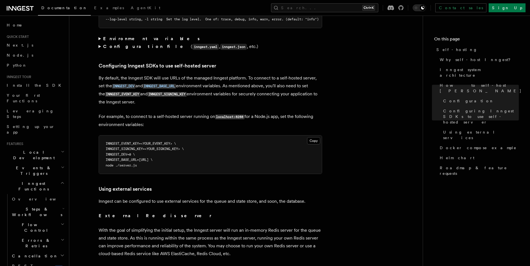
click at [180, 74] on p "By default, the Inngest SDK will use URLs of the managed Inngest platform. To c…" at bounding box center [210, 90] width 223 height 32
drag, startPoint x: 180, startPoint y: 71, endPoint x: 212, endPoint y: 70, distance: 31.9
click at [212, 74] on p "By default, the Inngest SDK will use URLs of the managed Inngest platform. To c…" at bounding box center [210, 90] width 223 height 32
drag, startPoint x: 212, startPoint y: 70, endPoint x: 216, endPoint y: 70, distance: 4.5
click at [216, 74] on p "By default, the Inngest SDK will use URLs of the managed Inngest platform. To c…" at bounding box center [210, 90] width 223 height 32
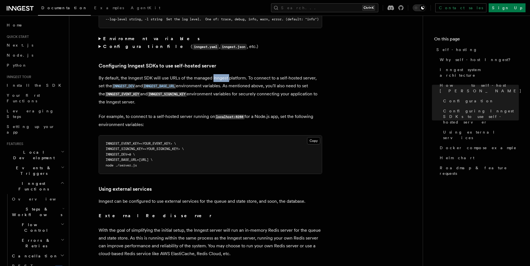
click at [216, 74] on p "By default, the Inngest SDK will use URLs of the managed Inngest platform. To c…" at bounding box center [210, 90] width 223 height 32
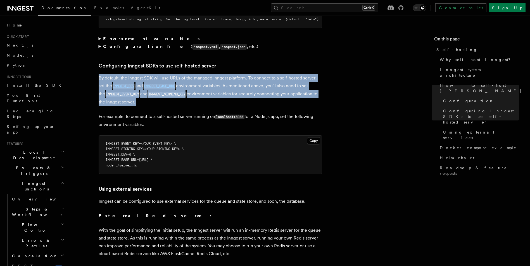
click at [216, 74] on p "By default, the Inngest SDK will use URLs of the managed Inngest platform. To c…" at bounding box center [210, 90] width 223 height 32
drag, startPoint x: 216, startPoint y: 70, endPoint x: 147, endPoint y: 67, distance: 69.3
click at [147, 74] on p "By default, the Inngest SDK will use URLs of the managed Inngest platform. To c…" at bounding box center [210, 90] width 223 height 32
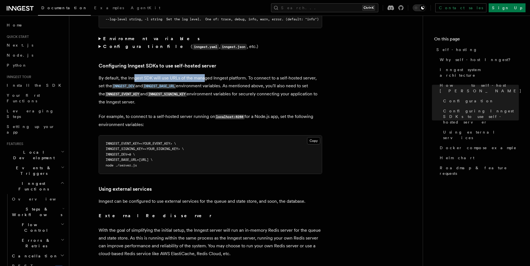
drag, startPoint x: 135, startPoint y: 69, endPoint x: 206, endPoint y: 70, distance: 70.9
click at [206, 74] on p "By default, the Inngest SDK will use URLs of the managed Inngest platform. To c…" at bounding box center [210, 90] width 223 height 32
drag, startPoint x: 206, startPoint y: 70, endPoint x: 189, endPoint y: 71, distance: 17.6
click at [189, 74] on p "By default, the Inngest SDK will use URLs of the managed Inngest platform. To c…" at bounding box center [210, 90] width 223 height 32
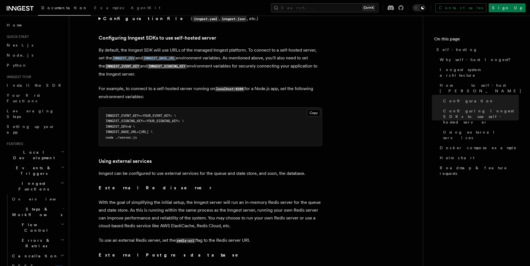
click at [233, 46] on p "By default, the Inngest SDK will use URLs of the managed Inngest platform. To c…" at bounding box center [210, 62] width 223 height 32
drag, startPoint x: 233, startPoint y: 43, endPoint x: 256, endPoint y: 44, distance: 23.2
click at [256, 46] on p "By default, the Inngest SDK will use URLs of the managed Inngest platform. To c…" at bounding box center [210, 62] width 223 height 32
click at [116, 130] on span "INNGEST_BASE_URL=[URL] \" at bounding box center [129, 132] width 47 height 4
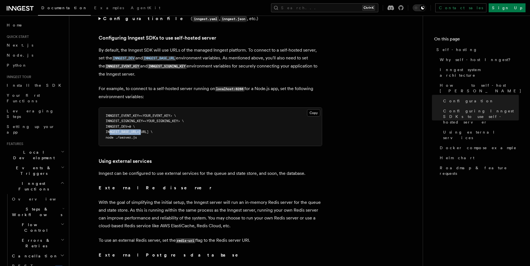
click at [116, 130] on span "INNGEST_BASE_URL=[URL] \" at bounding box center [129, 132] width 47 height 4
drag, startPoint x: 116, startPoint y: 126, endPoint x: 116, endPoint y: 130, distance: 3.4
click at [116, 130] on code "INNGEST_EVENT_KEY=<YOUR_EVENT_KEY> \ INNGEST_SIGNING_KEY=<YOUR_SIGNING_KEY> \ I…" at bounding box center [145, 127] width 78 height 26
click at [292, 85] on p "For example, to connect to a self-hosted server running on localhost:8288 for a…" at bounding box center [210, 93] width 223 height 16
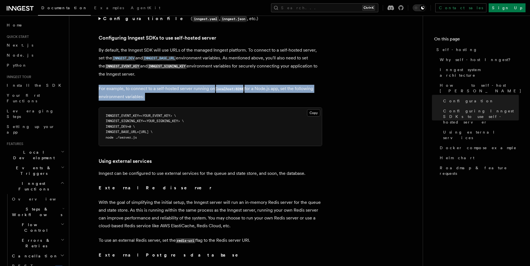
drag, startPoint x: 292, startPoint y: 79, endPoint x: 261, endPoint y: 91, distance: 33.2
click at [261, 91] on p "For example, to connect to a self-hosted server running on localhost:8288 for a…" at bounding box center [210, 93] width 223 height 16
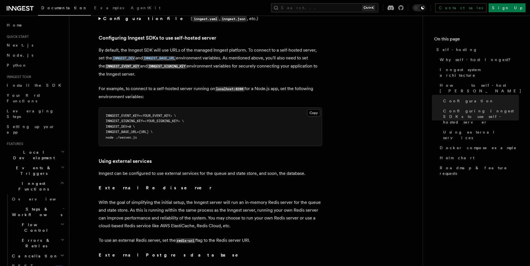
click at [180, 95] on article "Platform Deployment Self-hosting Self-hosting support for Inngest is supported …" at bounding box center [245, 16] width 335 height 2387
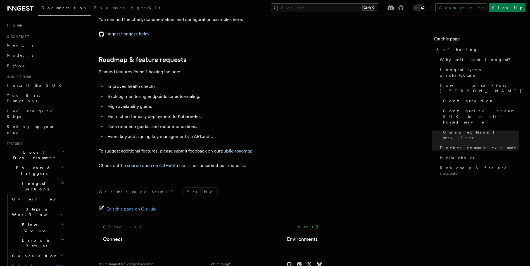
scroll to position [2138, 0]
